Goal: Task Accomplishment & Management: Use online tool/utility

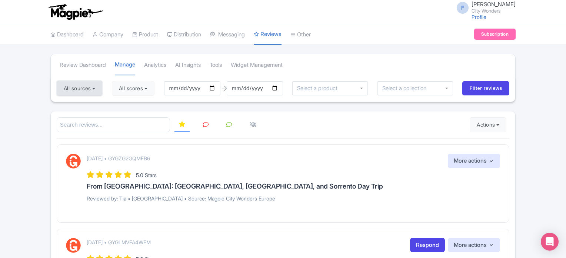
click at [79, 86] on button "All sources" at bounding box center [80, 88] width 46 height 15
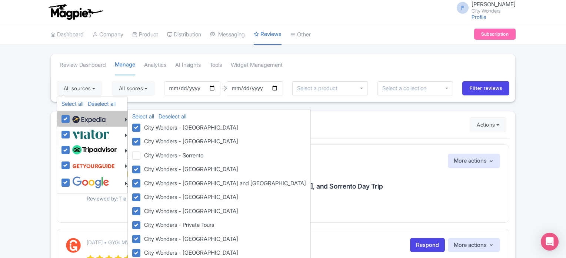
click at [70, 120] on label at bounding box center [87, 118] width 35 height 13
click at [70, 117] on input "checkbox" at bounding box center [72, 114] width 5 height 5
checkbox input "false"
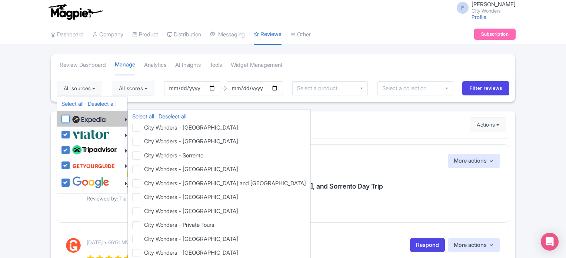
checkbox input "false"
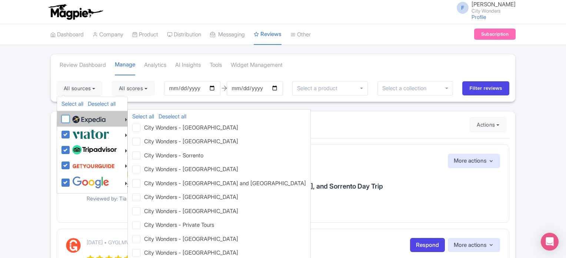
checkbox input "false"
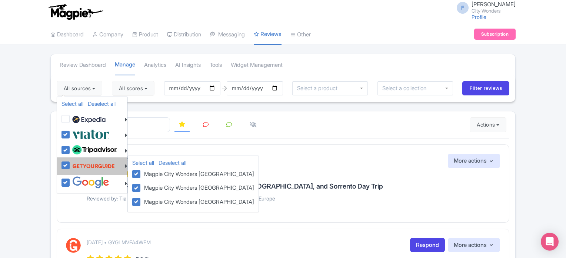
click at [70, 163] on label at bounding box center [92, 166] width 44 height 14
click at [70, 163] on input "checkbox" at bounding box center [72, 161] width 5 height 5
checkbox input "false"
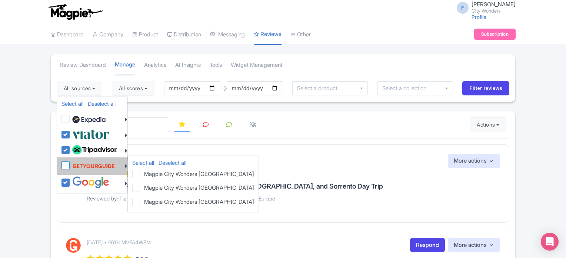
checkbox input "false"
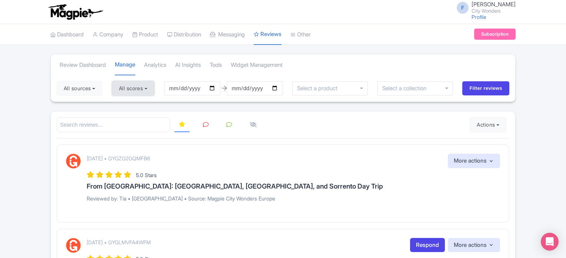
click at [150, 85] on button "All scores" at bounding box center [133, 88] width 43 height 15
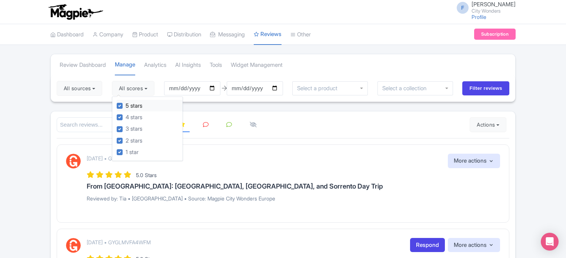
click at [126, 106] on label "5 stars" at bounding box center [134, 106] width 17 height 9
click at [126, 106] on input "5 stars" at bounding box center [128, 103] width 5 height 5
checkbox input "false"
click at [125, 115] on div "4 stars" at bounding box center [150, 116] width 66 height 11
click at [126, 116] on label "4 stars" at bounding box center [134, 117] width 17 height 9
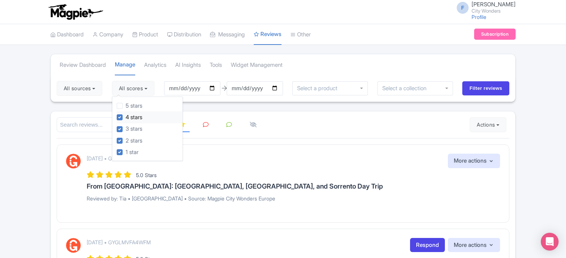
click at [126, 116] on input "4 stars" at bounding box center [128, 115] width 5 height 5
checkbox input "false"
click at [478, 89] on input "Filter reviews" at bounding box center [486, 88] width 47 height 14
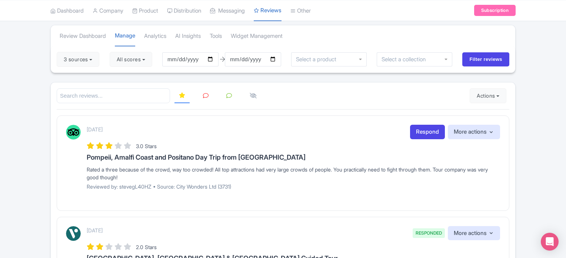
scroll to position [37, 0]
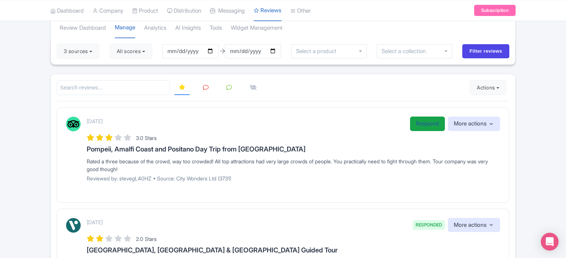
click at [426, 128] on link "Respond" at bounding box center [427, 123] width 35 height 14
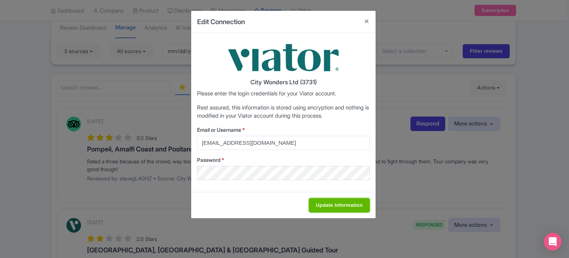
click at [327, 204] on input "Update Information" at bounding box center [339, 205] width 61 height 14
type input "Saving..."
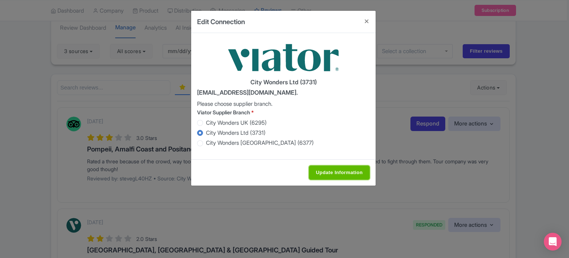
click at [346, 177] on input "Update Information" at bounding box center [339, 172] width 61 height 14
type input "Update Information"
